Goal: Transaction & Acquisition: Purchase product/service

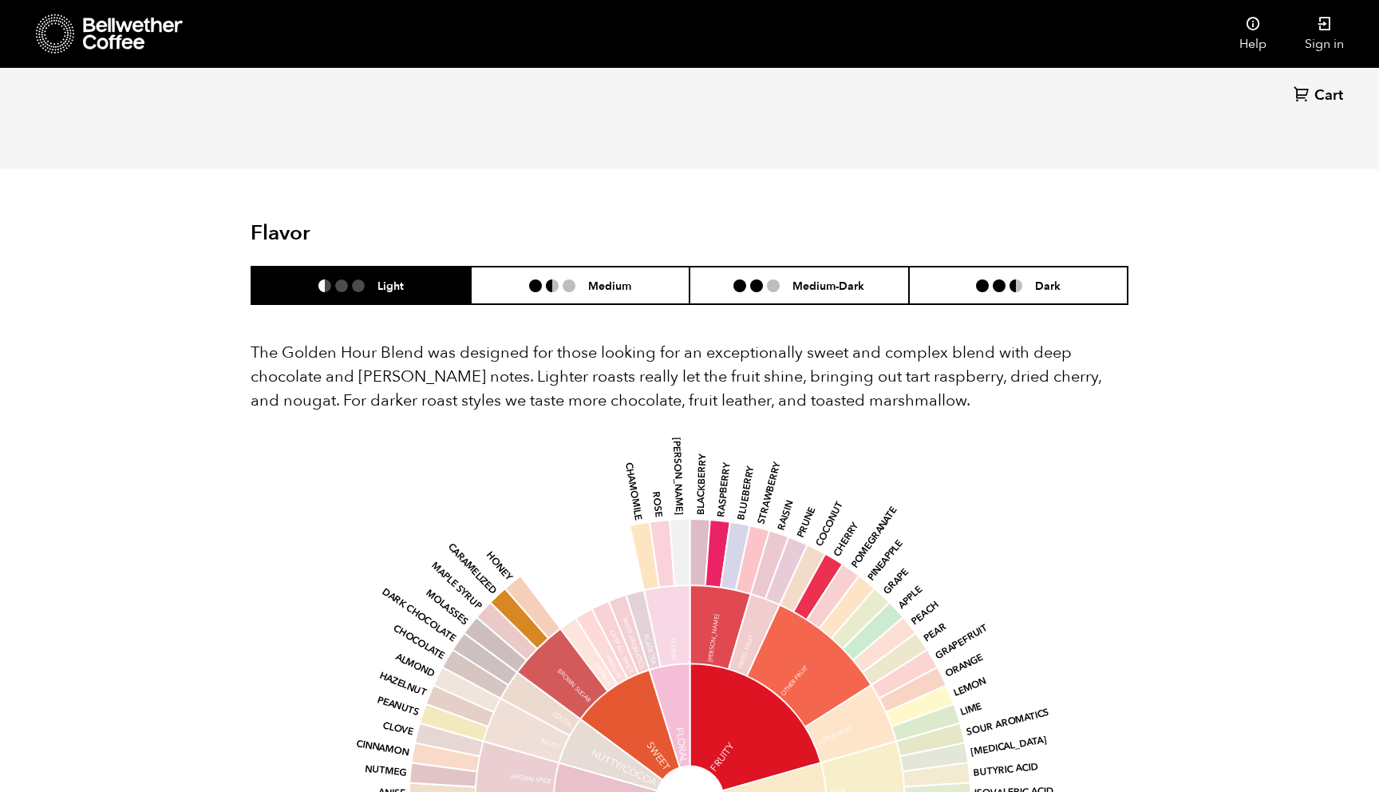
scroll to position [804, 0]
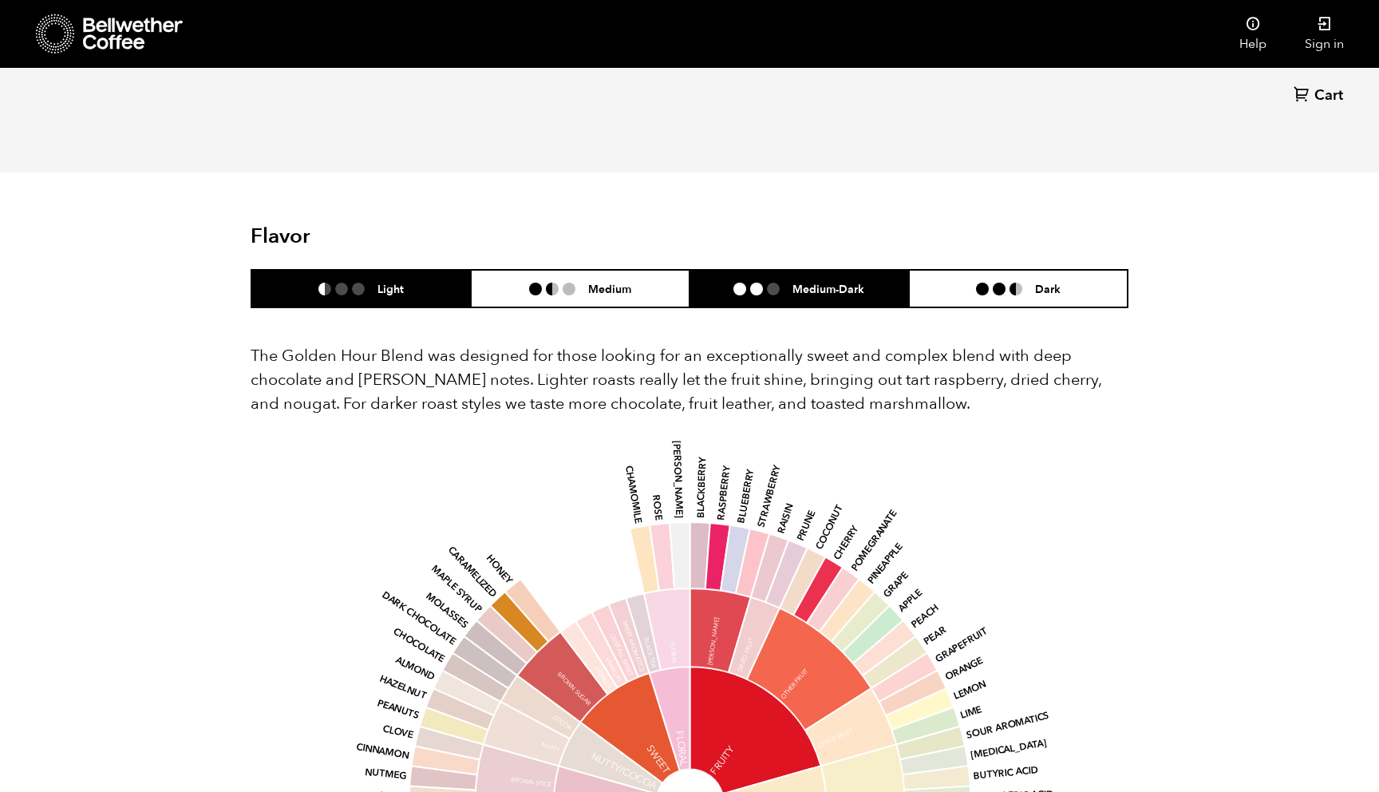
click at [863, 300] on li "Medium-Dark" at bounding box center [798, 289] width 219 height 38
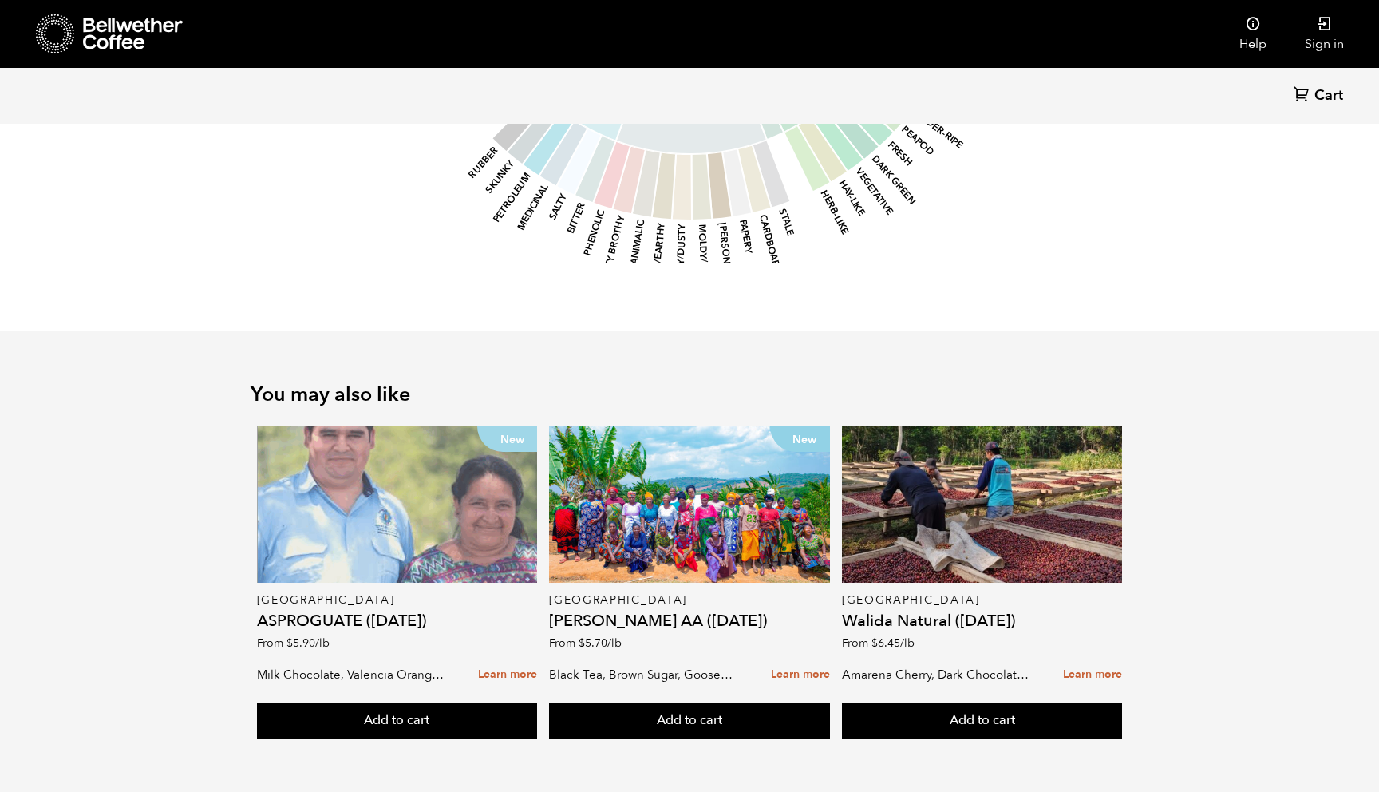
scroll to position [1675, 0]
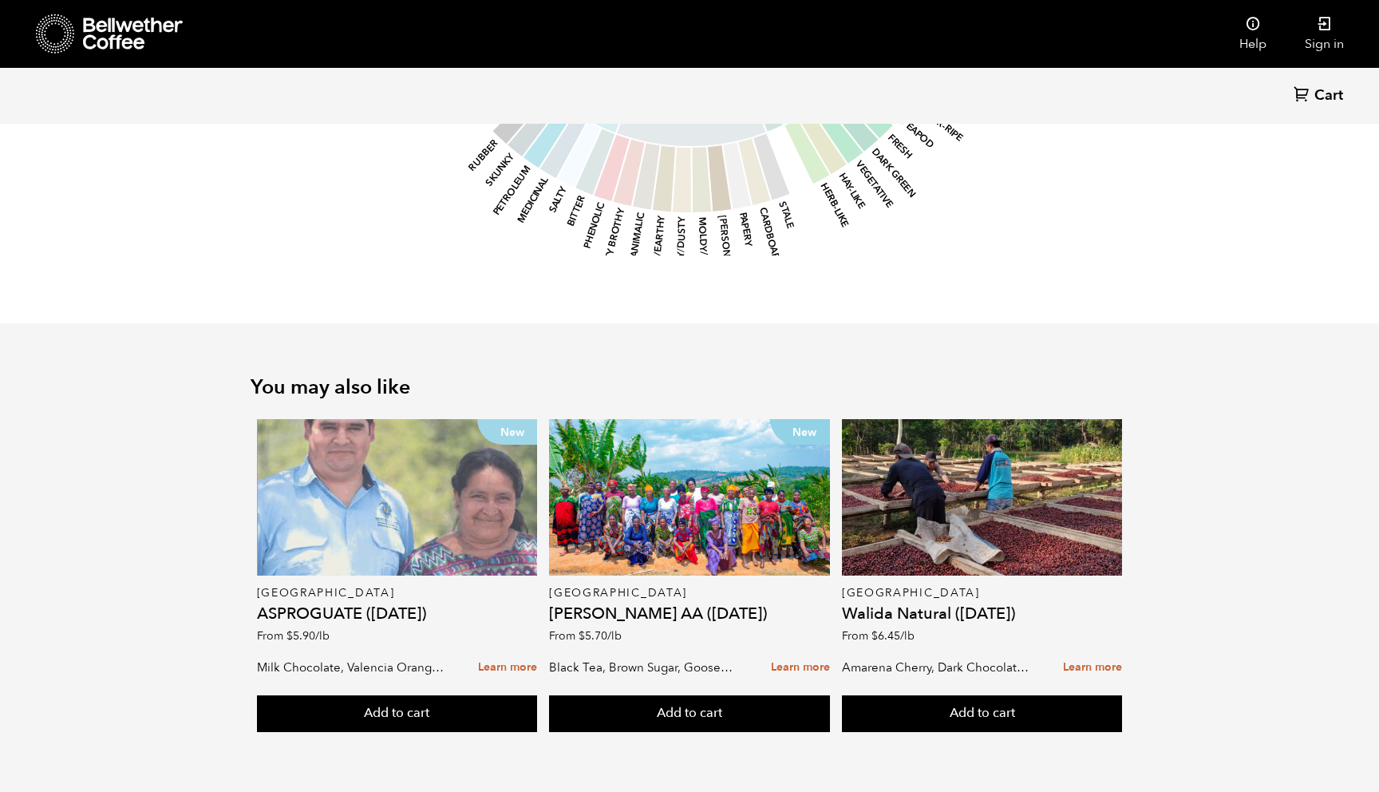
click at [427, 500] on div "New" at bounding box center [397, 497] width 281 height 156
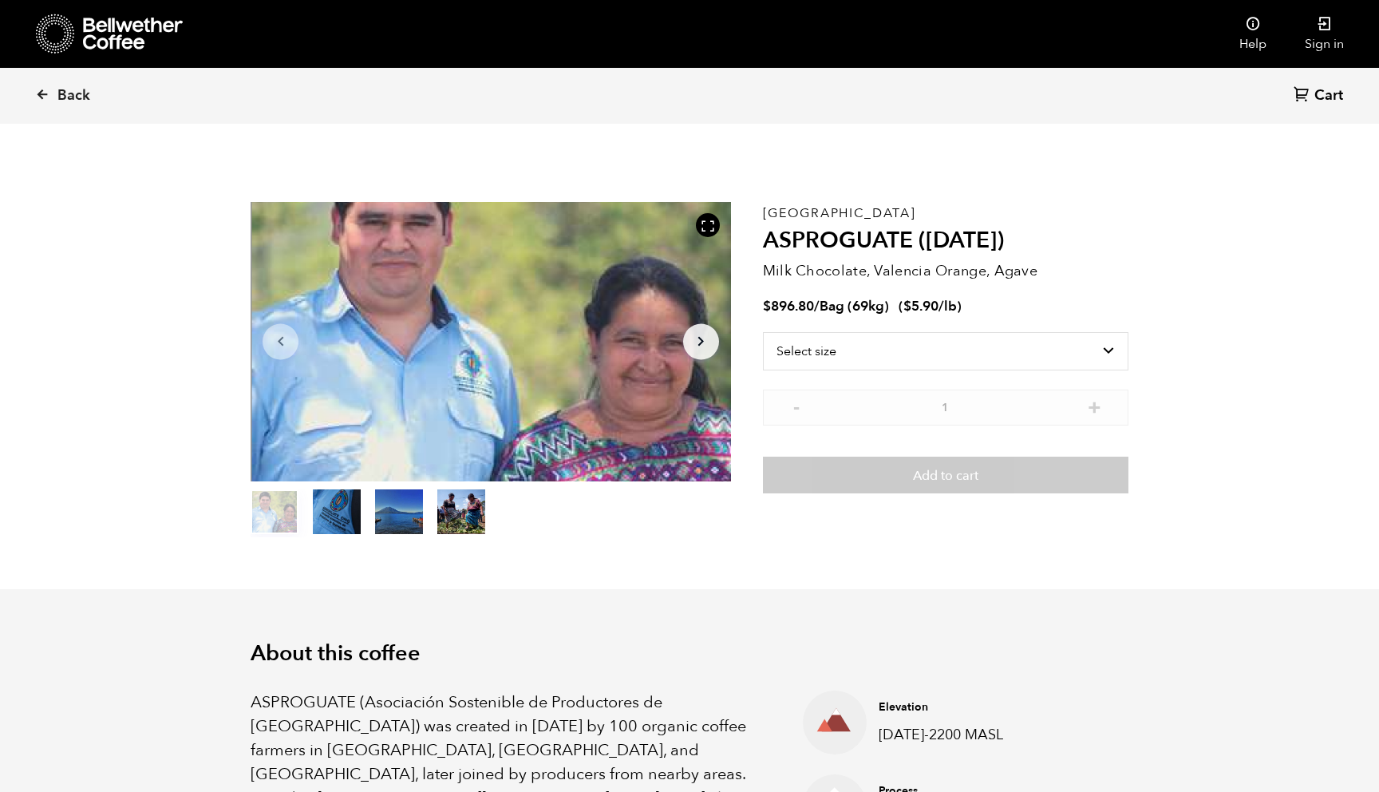
scroll to position [694, 850]
click at [805, 357] on select "Select size Bag (69kg) (152 lbs)" at bounding box center [945, 351] width 365 height 38
select select "bag-2"
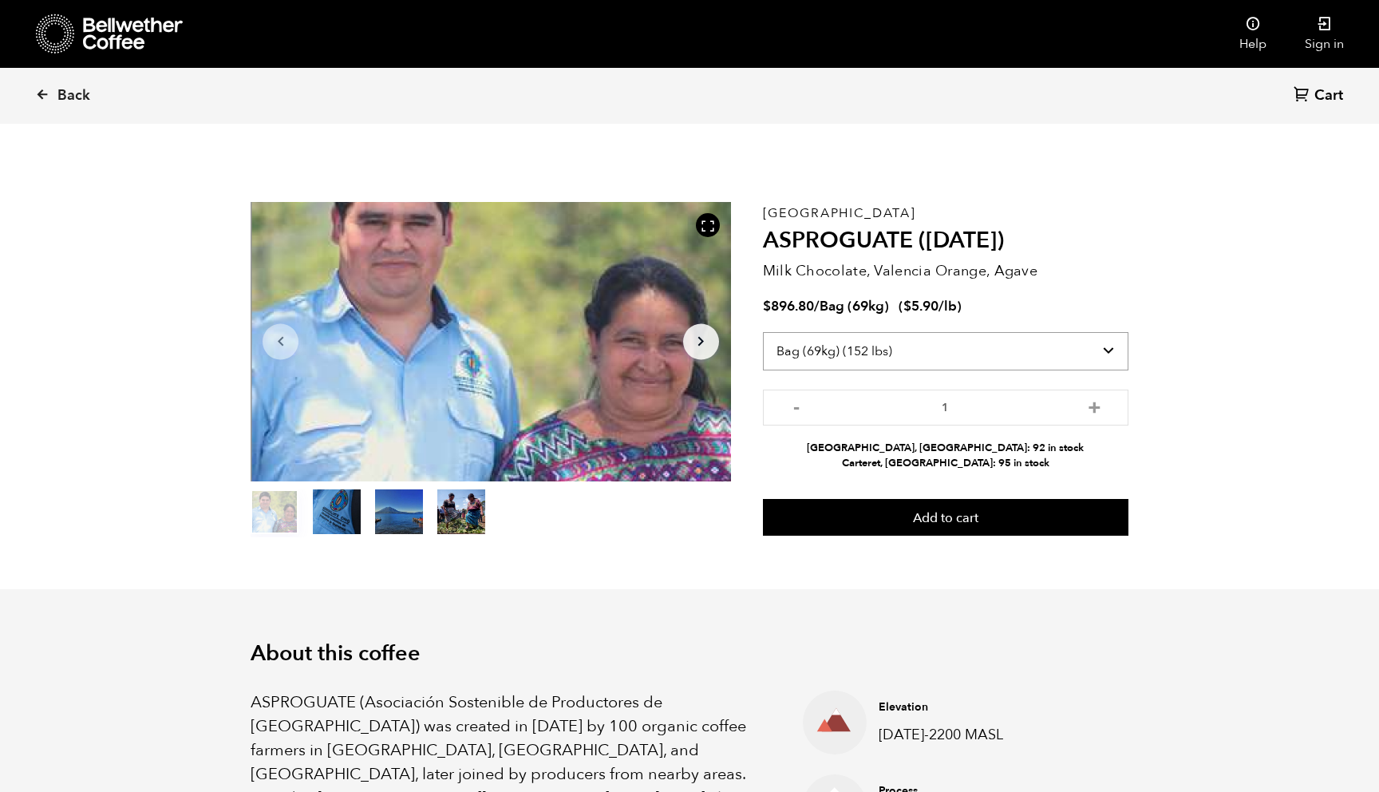
click at [822, 351] on select "Select size Bag (69kg) (152 lbs)" at bounding box center [945, 351] width 365 height 38
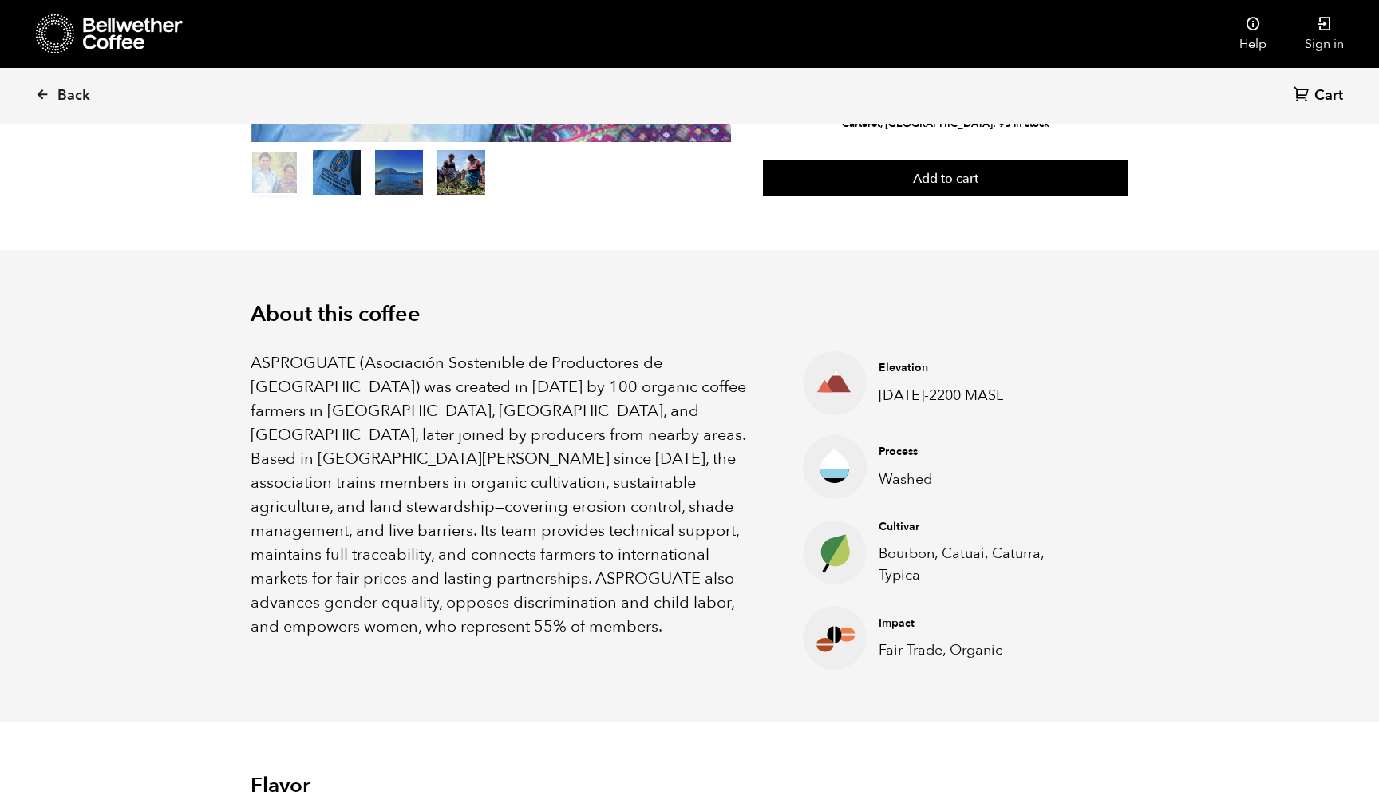
scroll to position [0, 0]
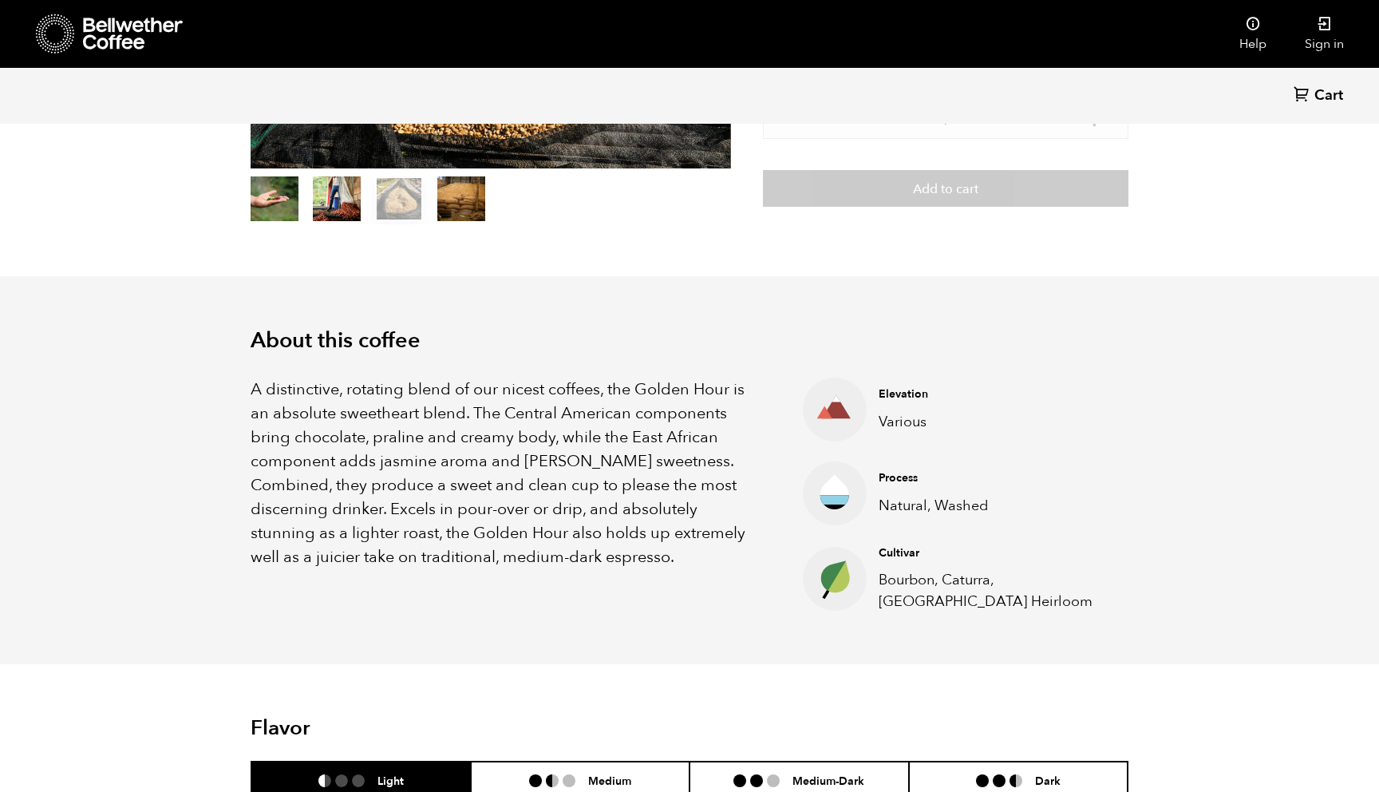
scroll to position [318, 0]
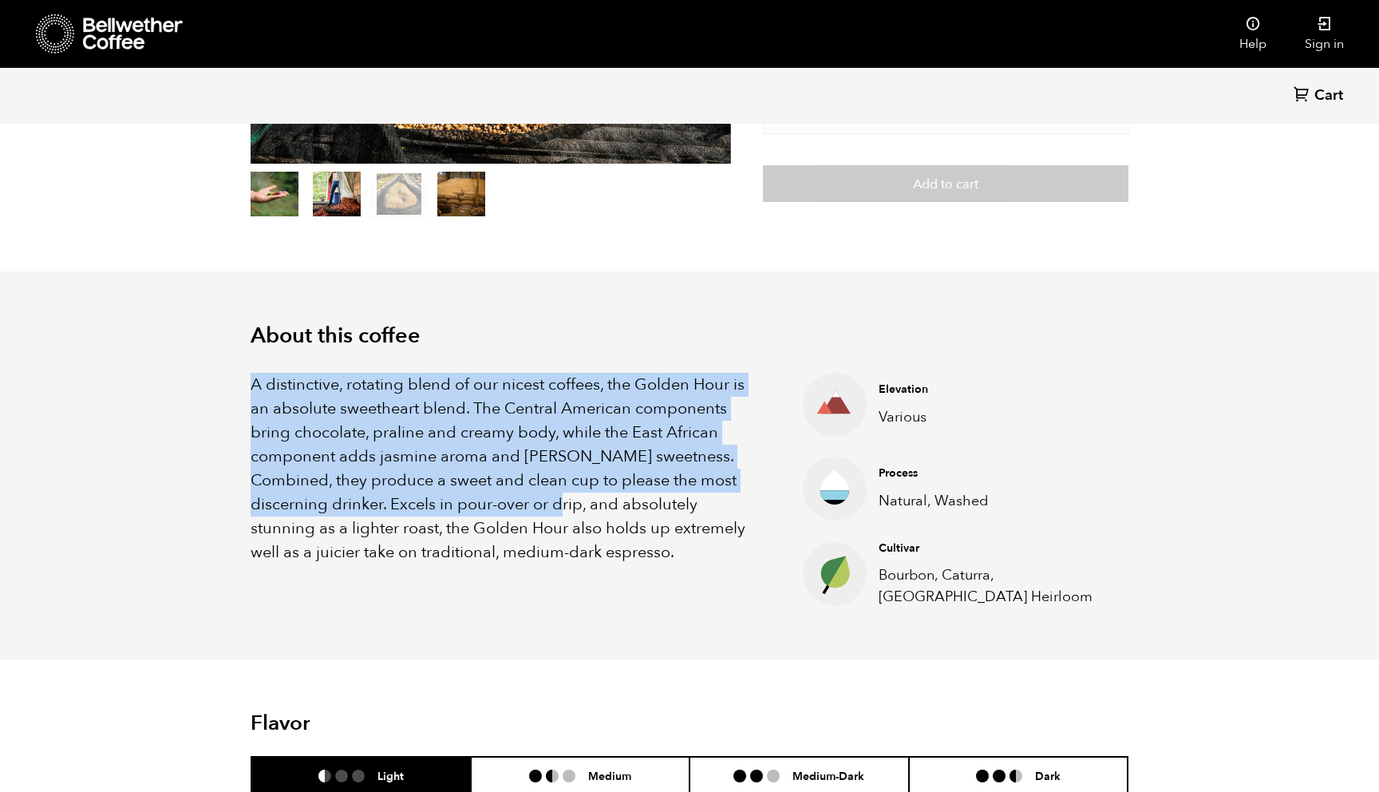
drag, startPoint x: 253, startPoint y: 370, endPoint x: 539, endPoint y: 504, distance: 315.2
click at [539, 504] on div "A distinctive, rotating blend of our nicest coffees, the Golden Hour is an abso…" at bounding box center [690, 478] width 878 height 259
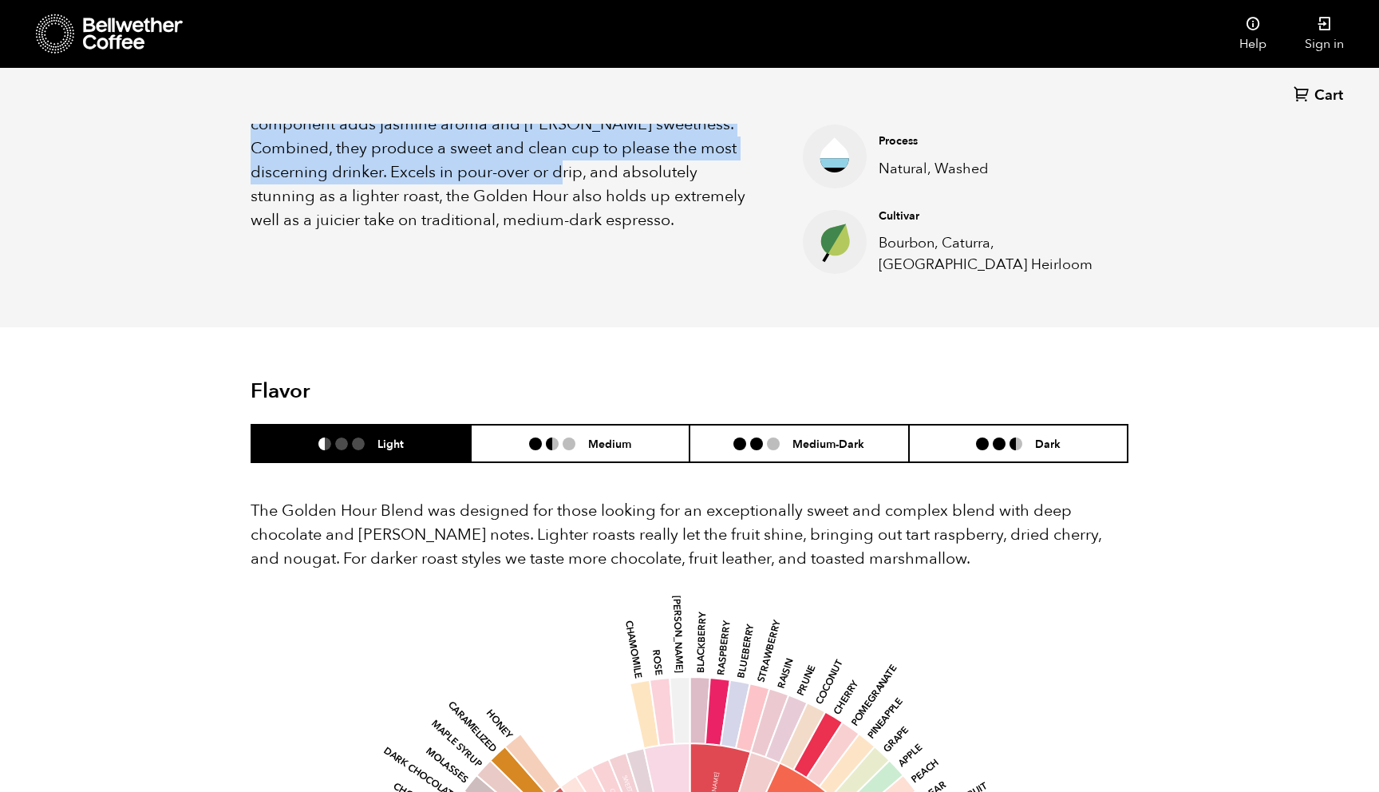
scroll to position [648, 0]
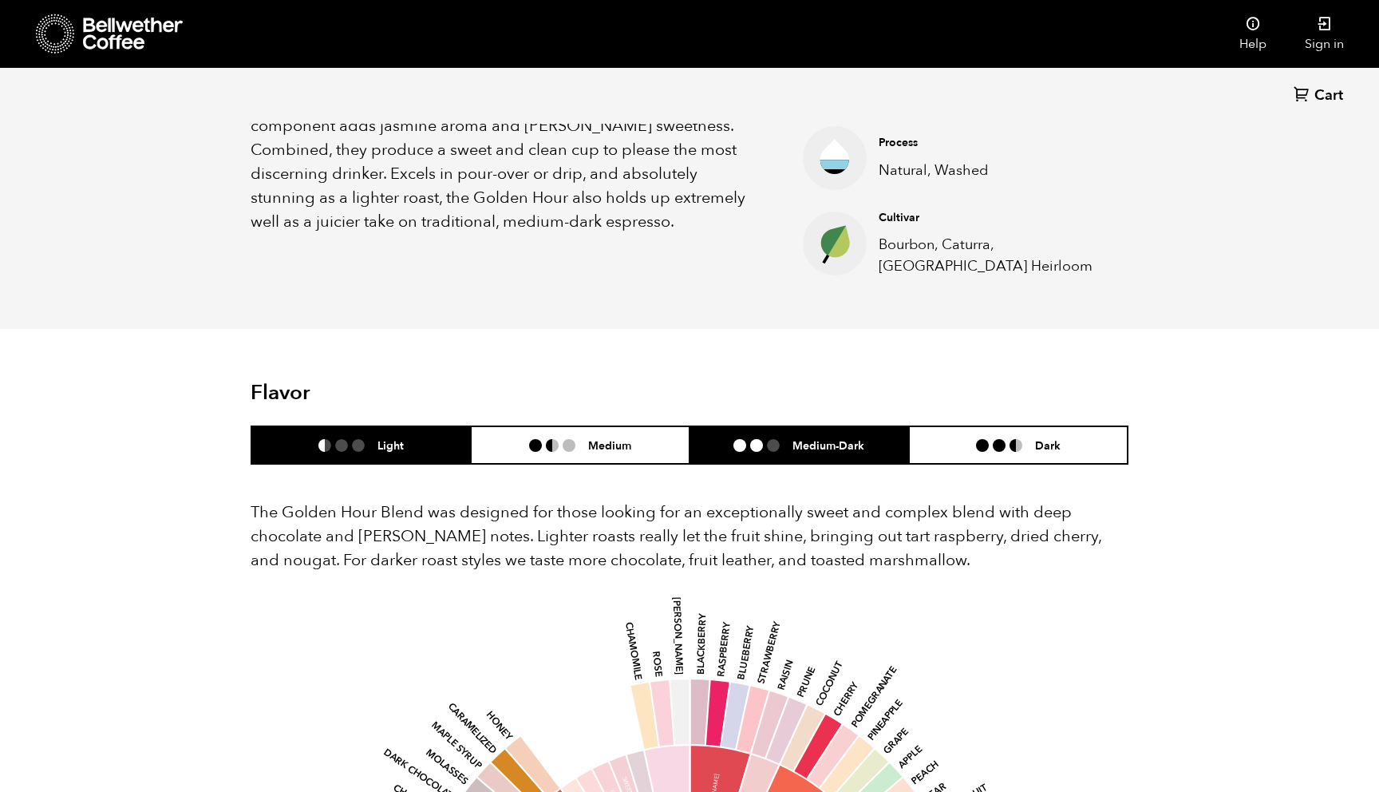
click at [762, 448] on li at bounding box center [756, 445] width 13 height 13
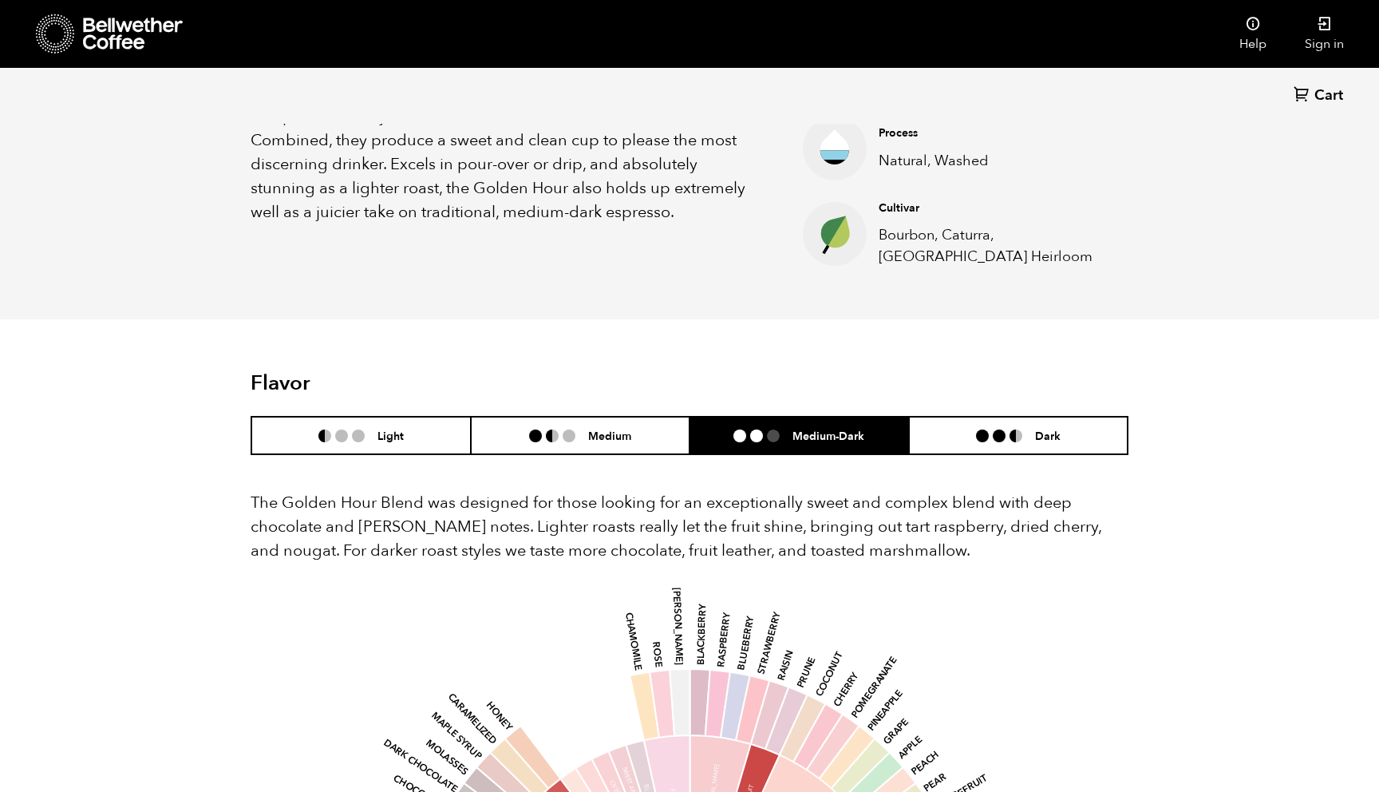
scroll to position [519, 0]
